Goal: Information Seeking & Learning: Learn about a topic

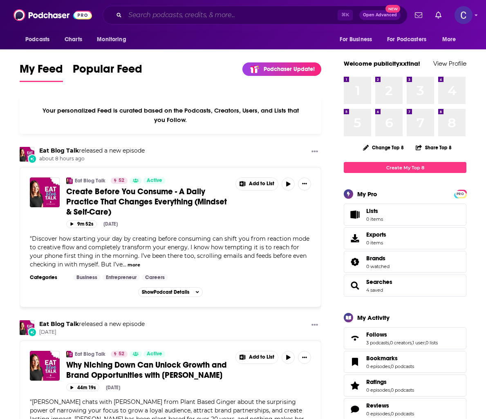
click at [207, 11] on input "Search podcasts, credits, & more..." at bounding box center [231, 15] width 212 height 13
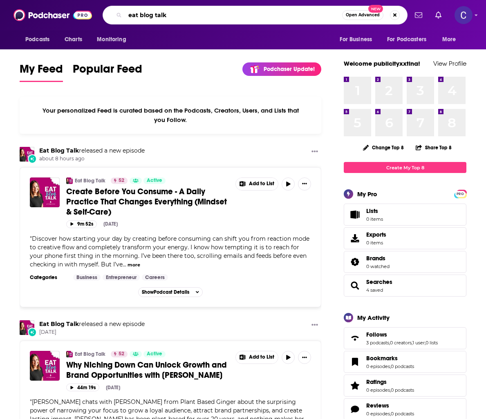
click at [184, 13] on input "eat blog talk" at bounding box center [233, 15] width 217 height 13
type input "eat blog talk"
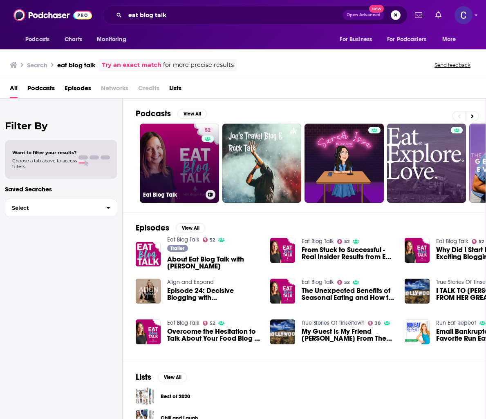
click at [164, 133] on link "52 Eat Blog Talk" at bounding box center [179, 163] width 79 height 79
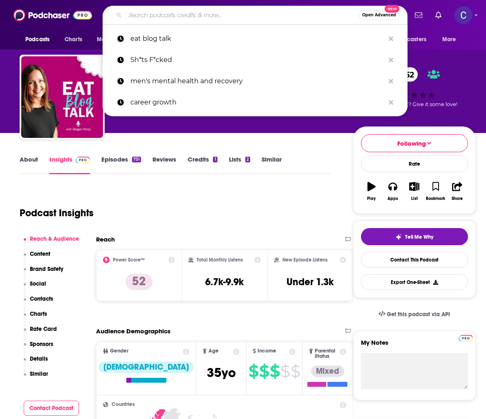
click at [207, 20] on input "Search podcasts, credits, & more..." at bounding box center [241, 15] width 233 height 13
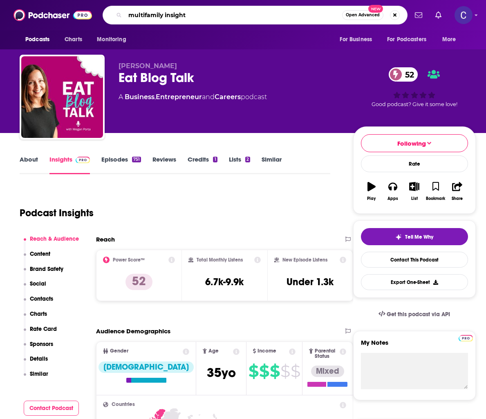
type input "multifamily insights"
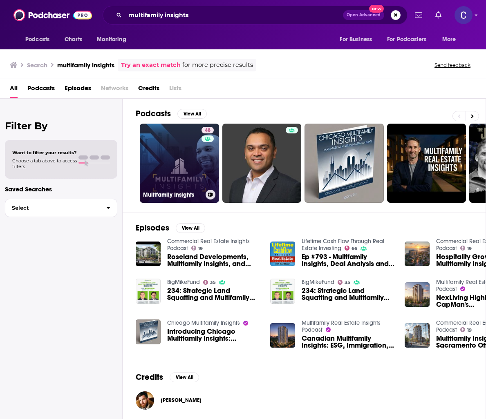
click at [192, 188] on link "48 Multifamily Insights" at bounding box center [179, 163] width 79 height 79
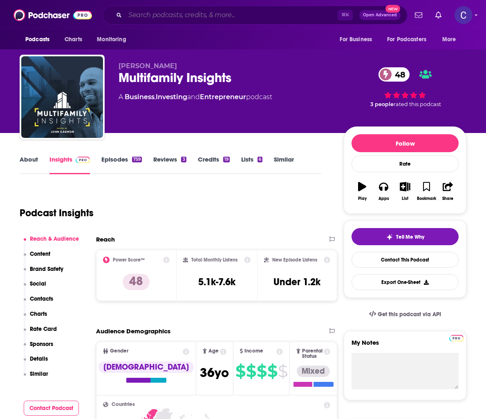
click at [197, 11] on input "Search podcasts, credits, & more..." at bounding box center [231, 15] width 212 height 13
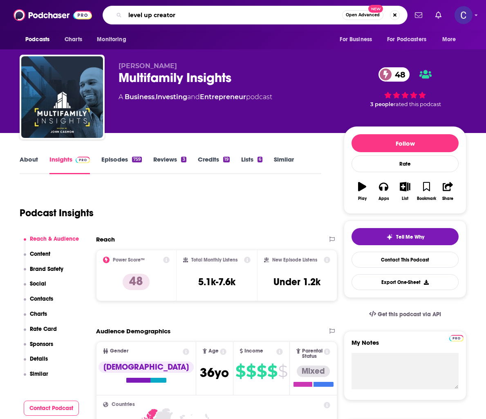
type input "level up creators"
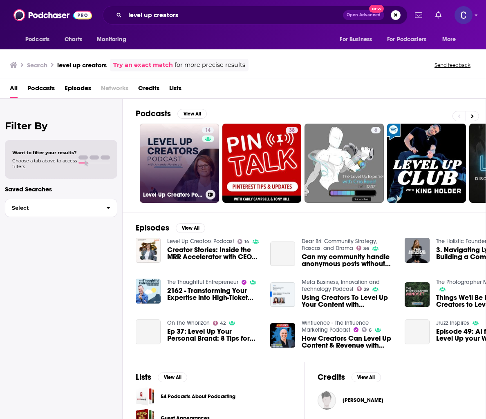
click at [167, 158] on link "14 Level Up Creators Podcast" at bounding box center [179, 163] width 79 height 79
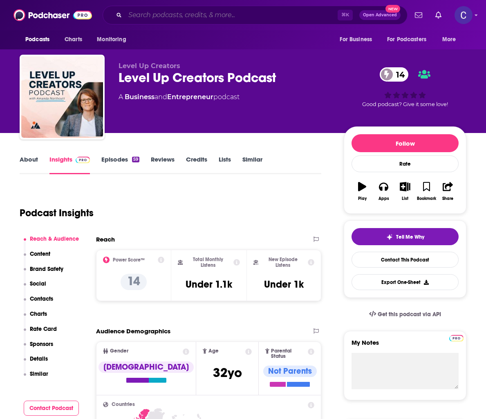
click at [162, 18] on input "Search podcasts, credits, & more..." at bounding box center [231, 15] width 212 height 13
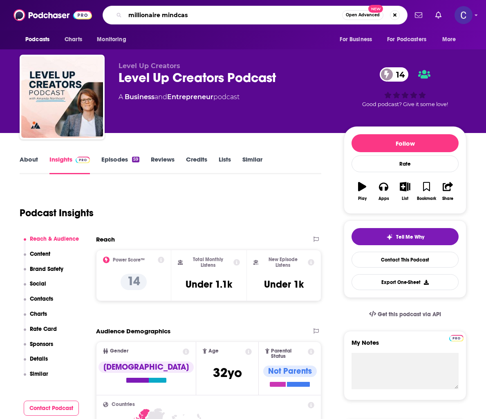
type input "millionaire mindcast"
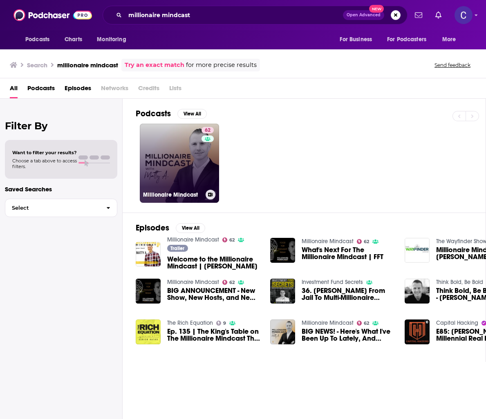
click at [160, 163] on link "62 Millionaire Mindcast" at bounding box center [179, 163] width 79 height 79
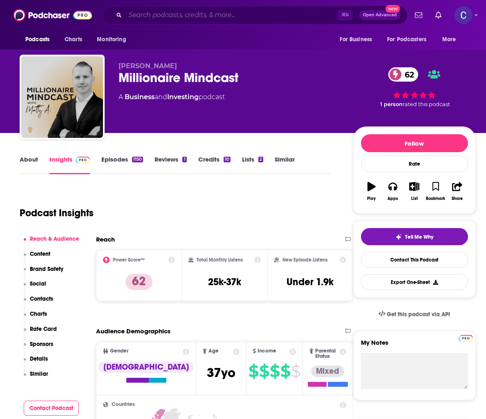
click at [187, 19] on input "Search podcasts, credits, & more..." at bounding box center [231, 15] width 212 height 13
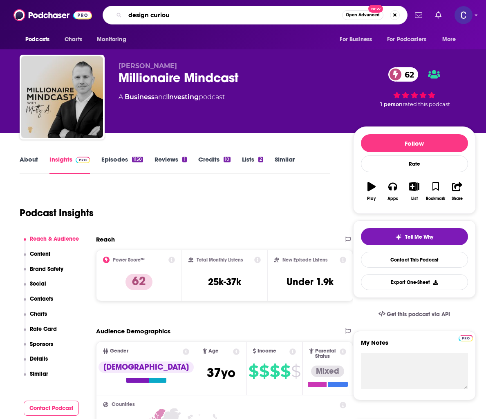
type input "design curious"
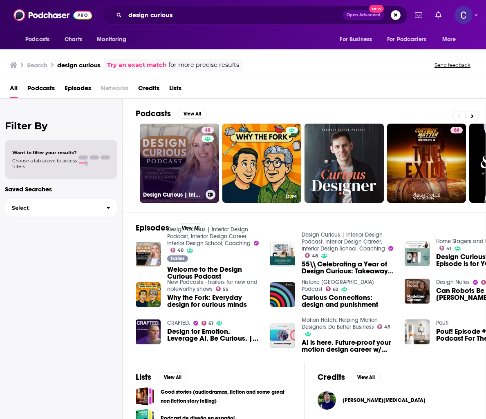
click at [170, 133] on link "48 Design Curious | Interior Design Podcast, Interior Design Career, Interior D…" at bounding box center [179, 163] width 79 height 79
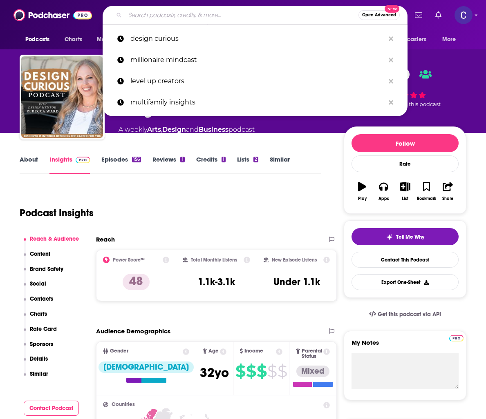
click at [159, 13] on input "Search podcasts, credits, & more..." at bounding box center [241, 15] width 233 height 13
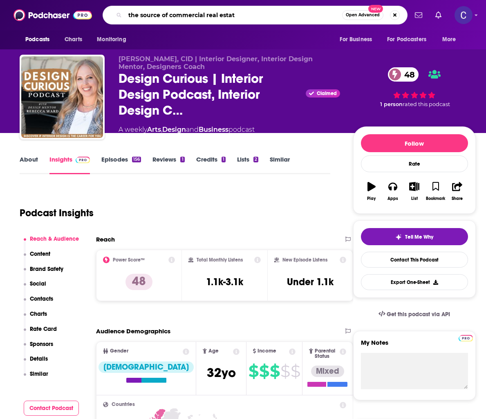
type input "the source of commercial real estate"
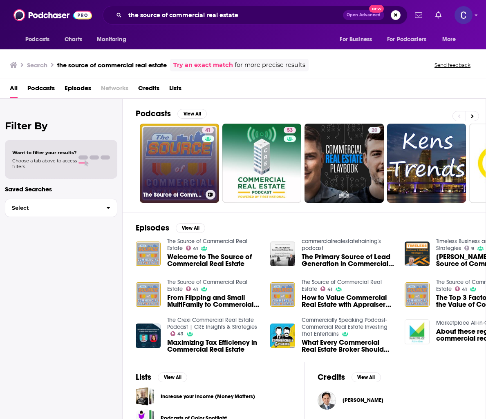
click at [161, 148] on link "41 The Source of Commercial Real Estate" at bounding box center [179, 163] width 79 height 79
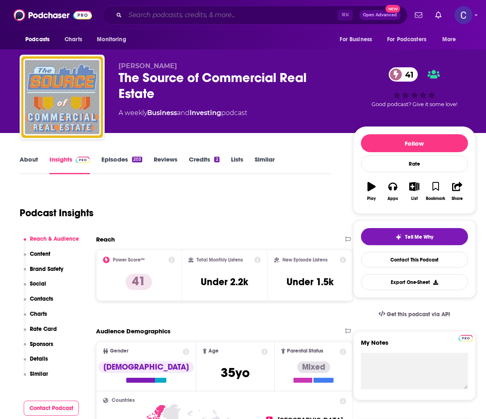
click at [170, 15] on input "Search podcasts, credits, & more..." at bounding box center [231, 15] width 212 height 13
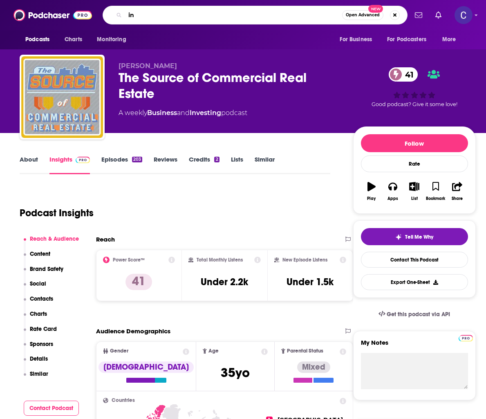
type input "i"
type input "[PERSON_NAME]"
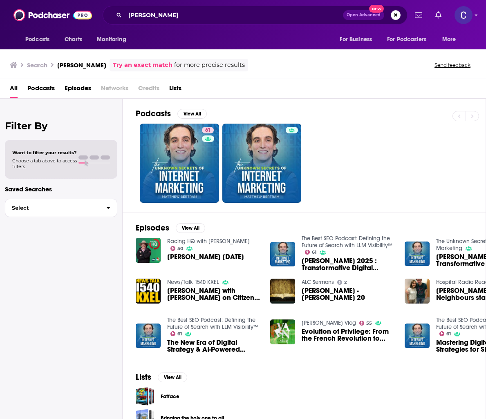
click at [194, 147] on div "Has guests" at bounding box center [207, 151] width 34 height 12
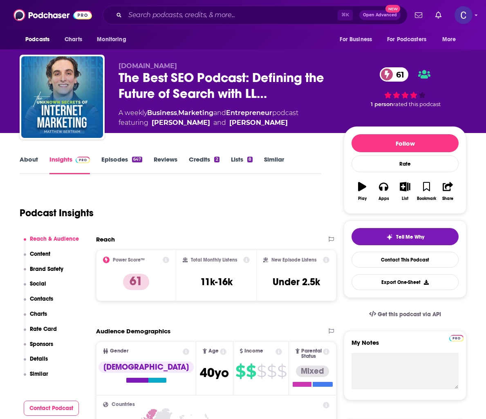
click at [203, 25] on div "Podcasts Charts Monitoring ⌘ K Open Advanced New For Business For Podcasters Mo…" at bounding box center [243, 15] width 486 height 30
click at [204, 15] on input "Search podcasts, credits, & more..." at bounding box center [231, 15] width 212 height 13
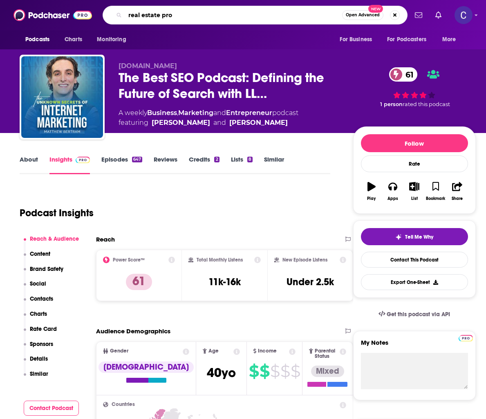
type input "real estate pros"
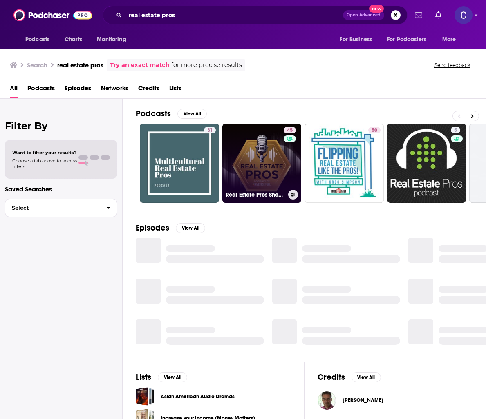
click at [233, 163] on link "45 Real Estate Pros Show - Powered By Investor Fuel" at bounding box center [261, 163] width 79 height 79
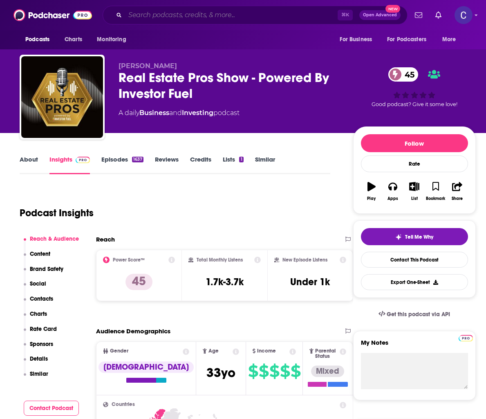
click at [224, 16] on input "Search podcasts, credits, & more..." at bounding box center [231, 15] width 212 height 13
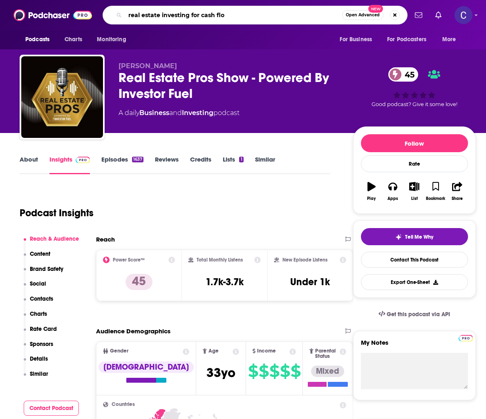
type input "real estate investing for cash flow"
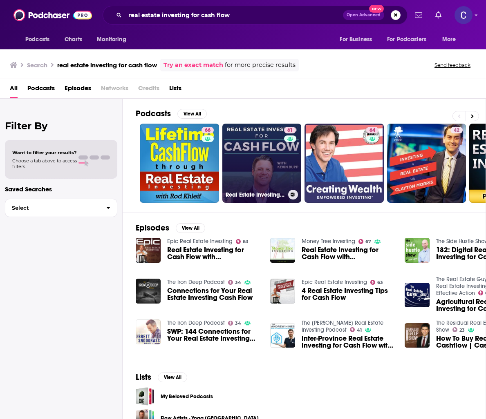
click at [247, 185] on link "61 Real Estate Investing for Cash Flow with [PERSON_NAME]" at bounding box center [261, 163] width 79 height 79
